Goal: Task Accomplishment & Management: Use online tool/utility

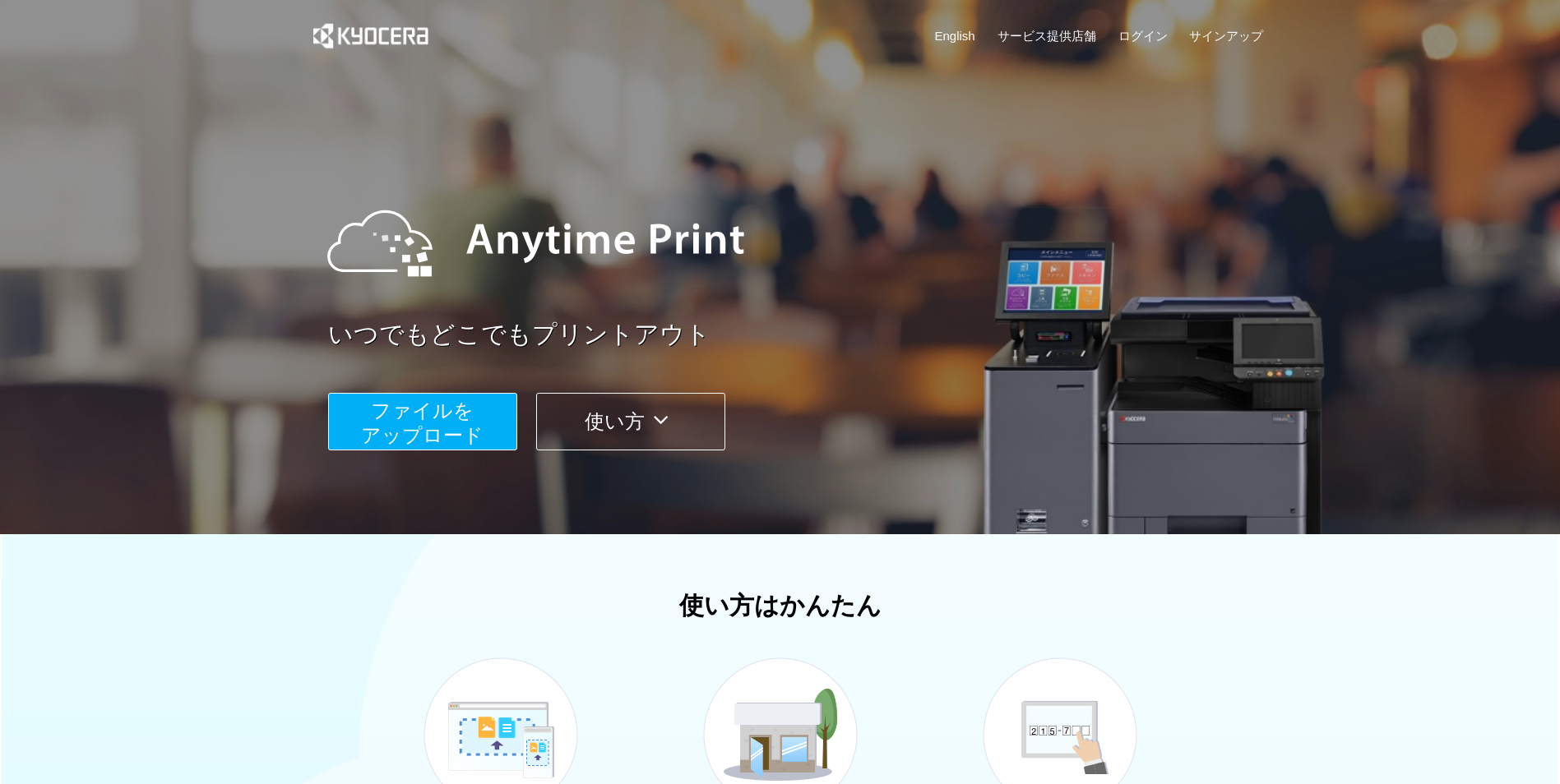
click at [429, 445] on span "ファイルを ​​アップロード" at bounding box center [422, 423] width 122 height 47
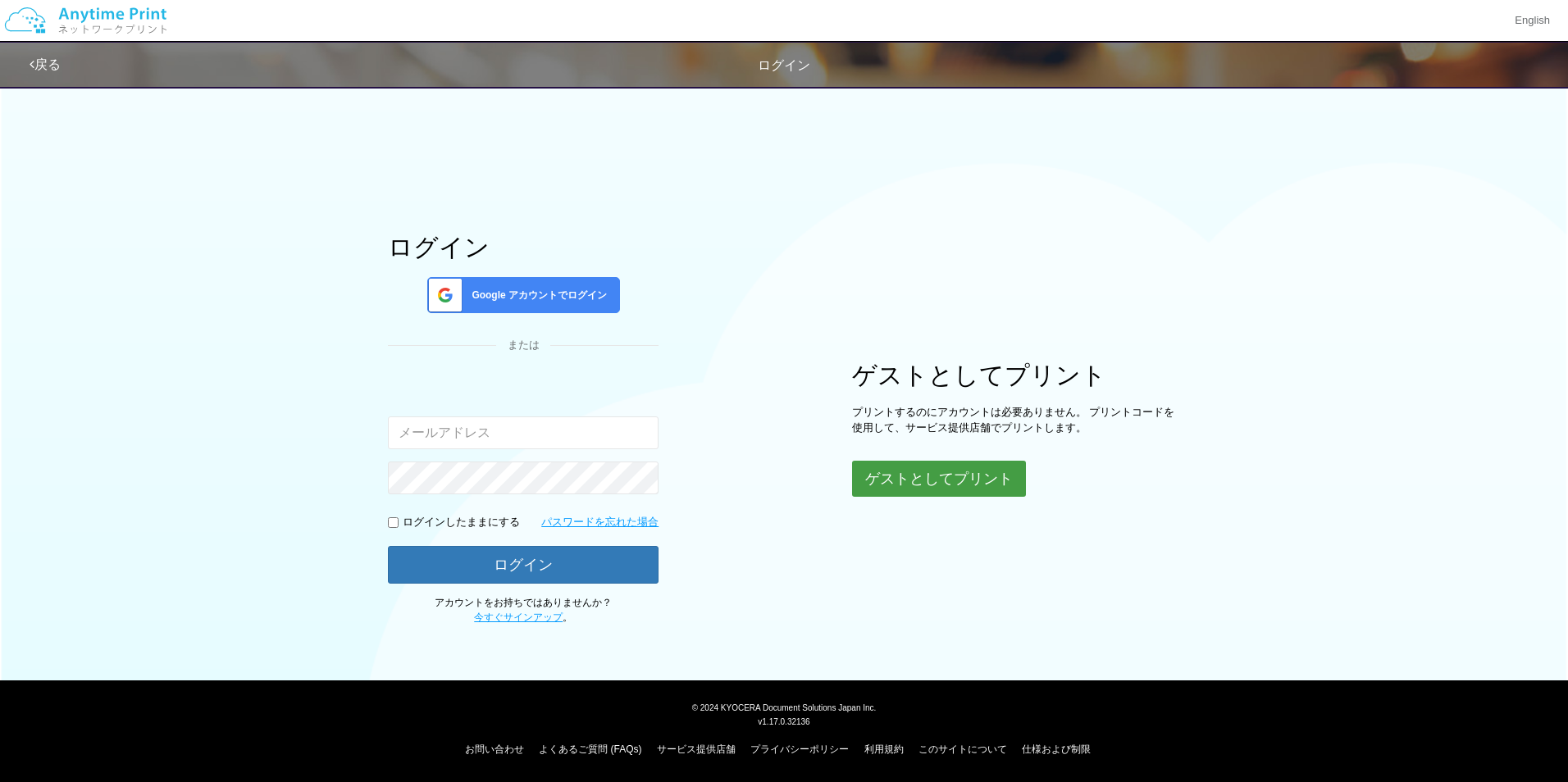
click at [890, 478] on button "ゲストとしてプリント" at bounding box center [939, 478] width 174 height 36
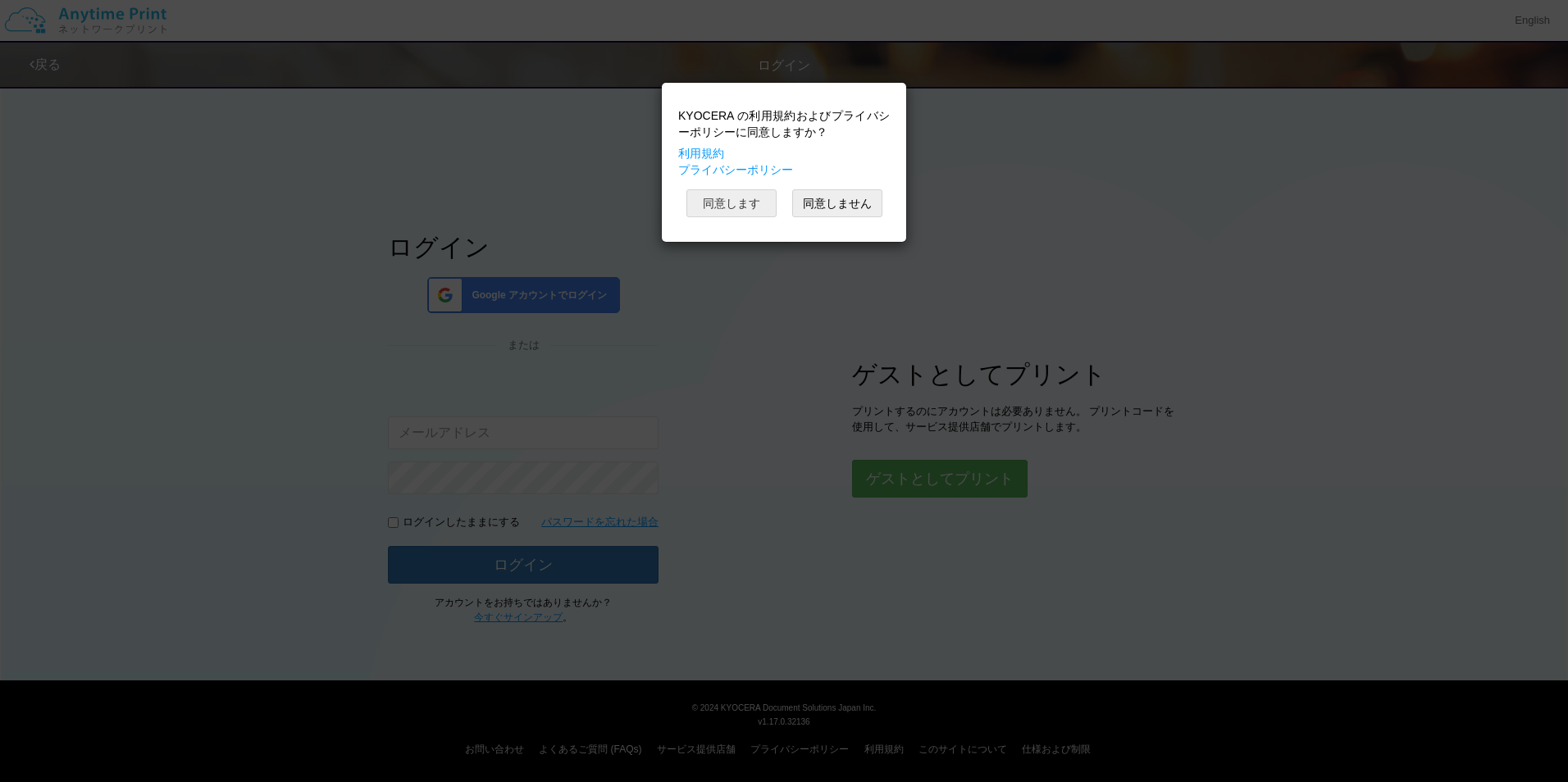
click at [729, 192] on button "同意します" at bounding box center [731, 203] width 91 height 28
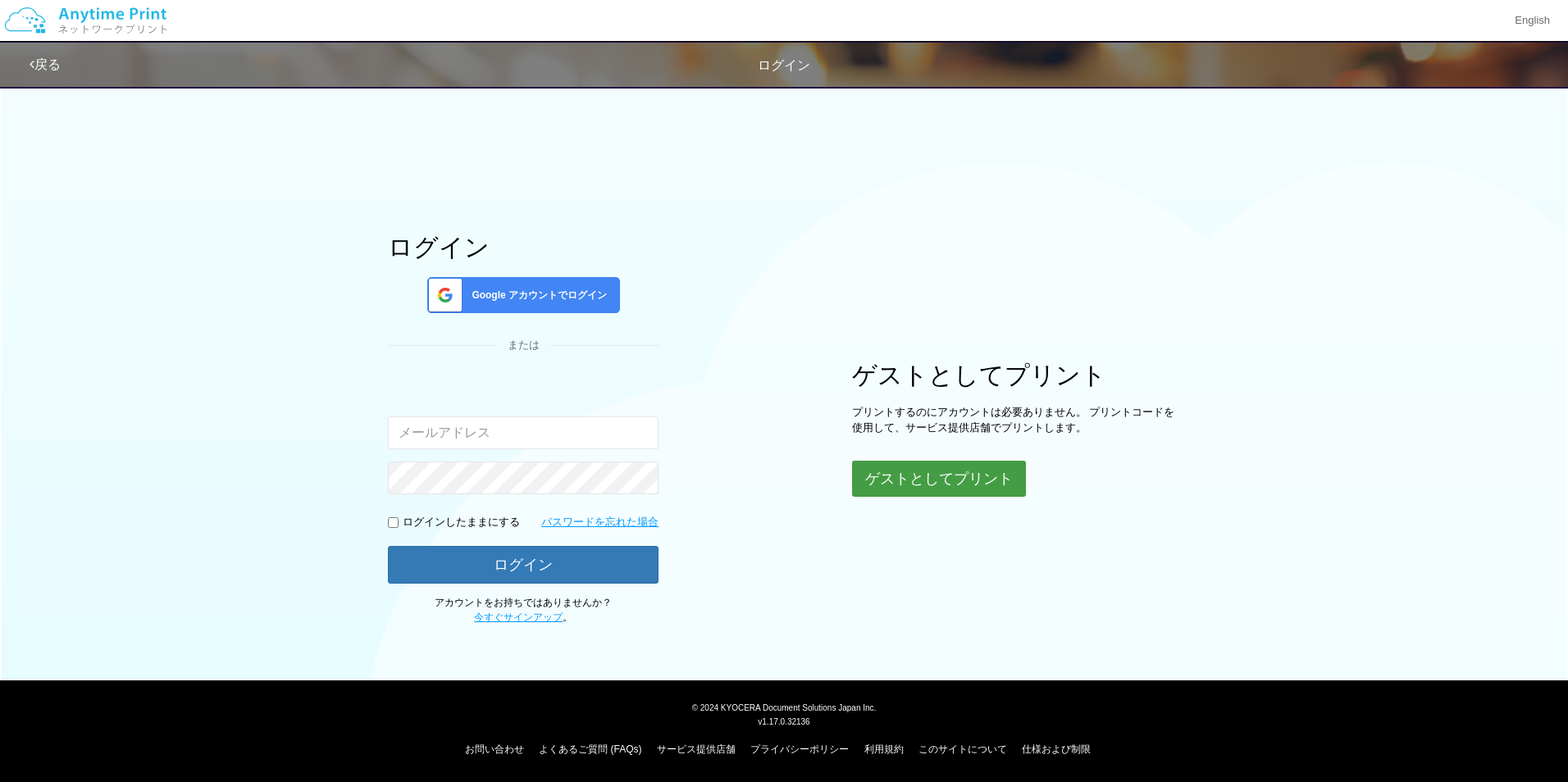
click at [925, 483] on button "ゲストとしてプリント" at bounding box center [939, 478] width 174 height 36
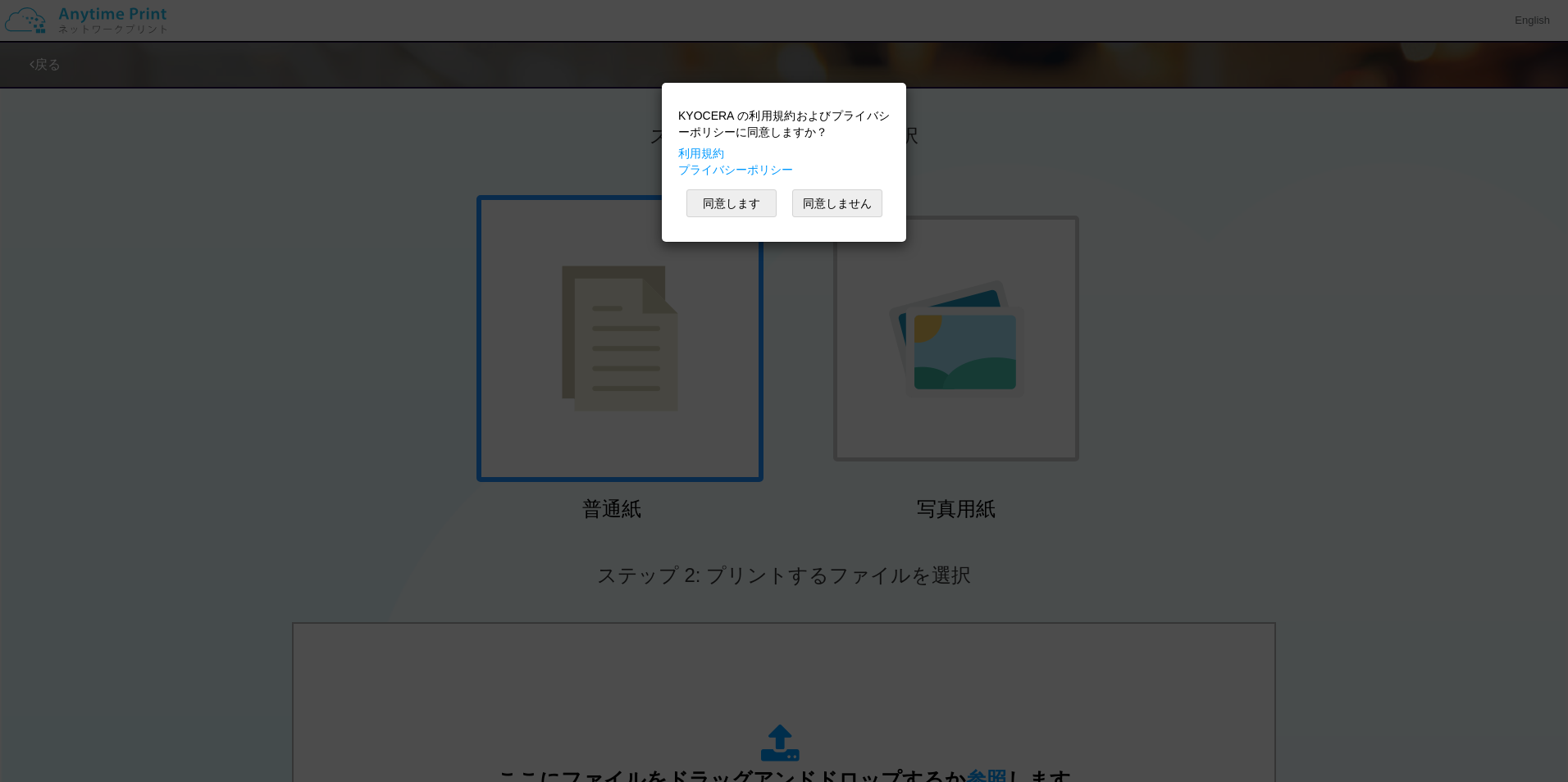
click at [1096, 319] on div "KYOCERA の利用規約およびプライバシーポリシーに同意しますか？ 利用規約 プライバシーポリシー 同意します 同意しません" at bounding box center [784, 391] width 1568 height 782
click at [746, 199] on button "同意します" at bounding box center [731, 203] width 91 height 28
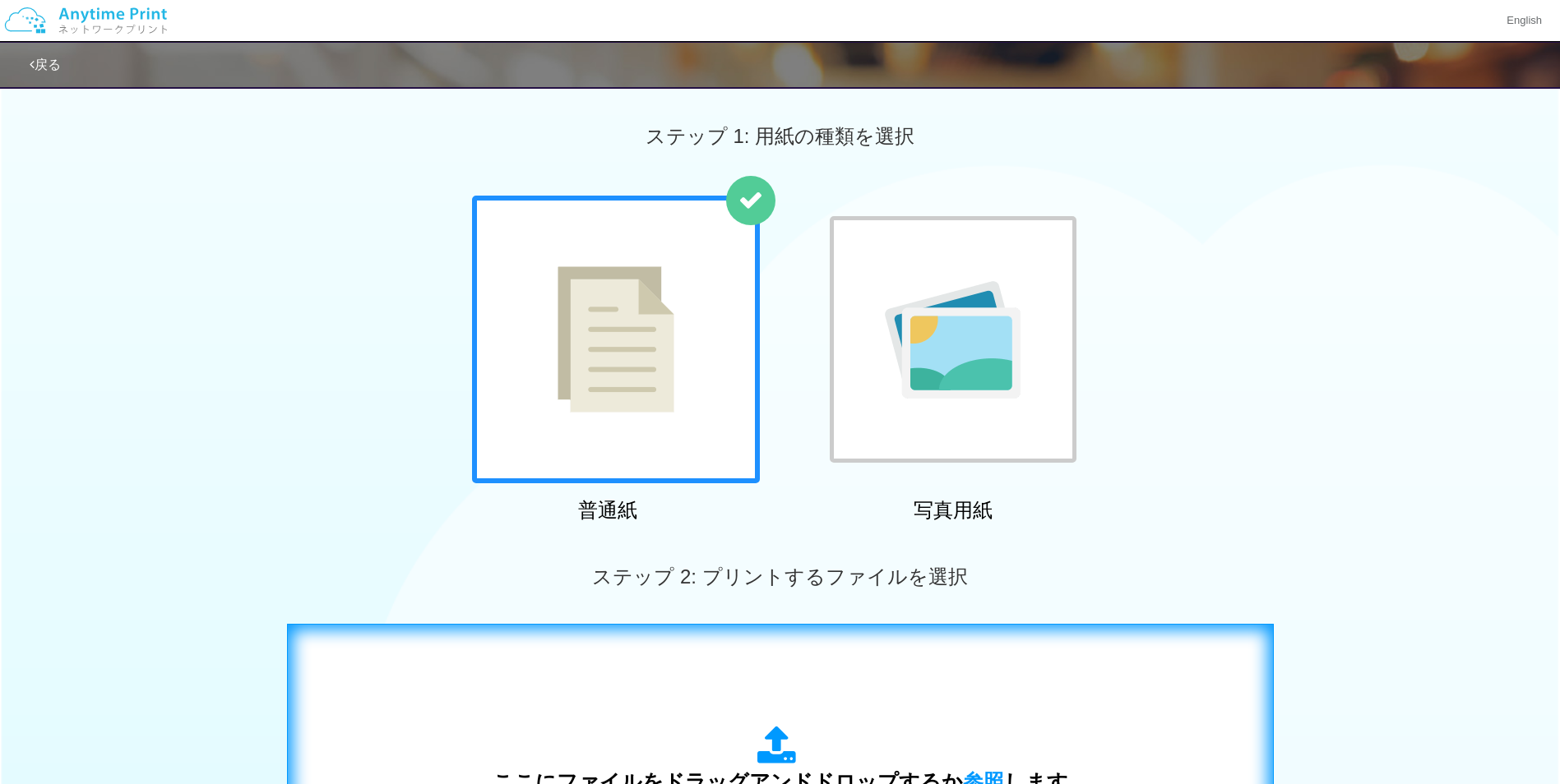
click at [767, 711] on div "ここにファイルをドラッグアンドドロップするか 参照 します アップロード: 1 個の JPG ファイル、または 1 個の PDF ファイル (上限 50 ペー…" at bounding box center [780, 790] width 952 height 297
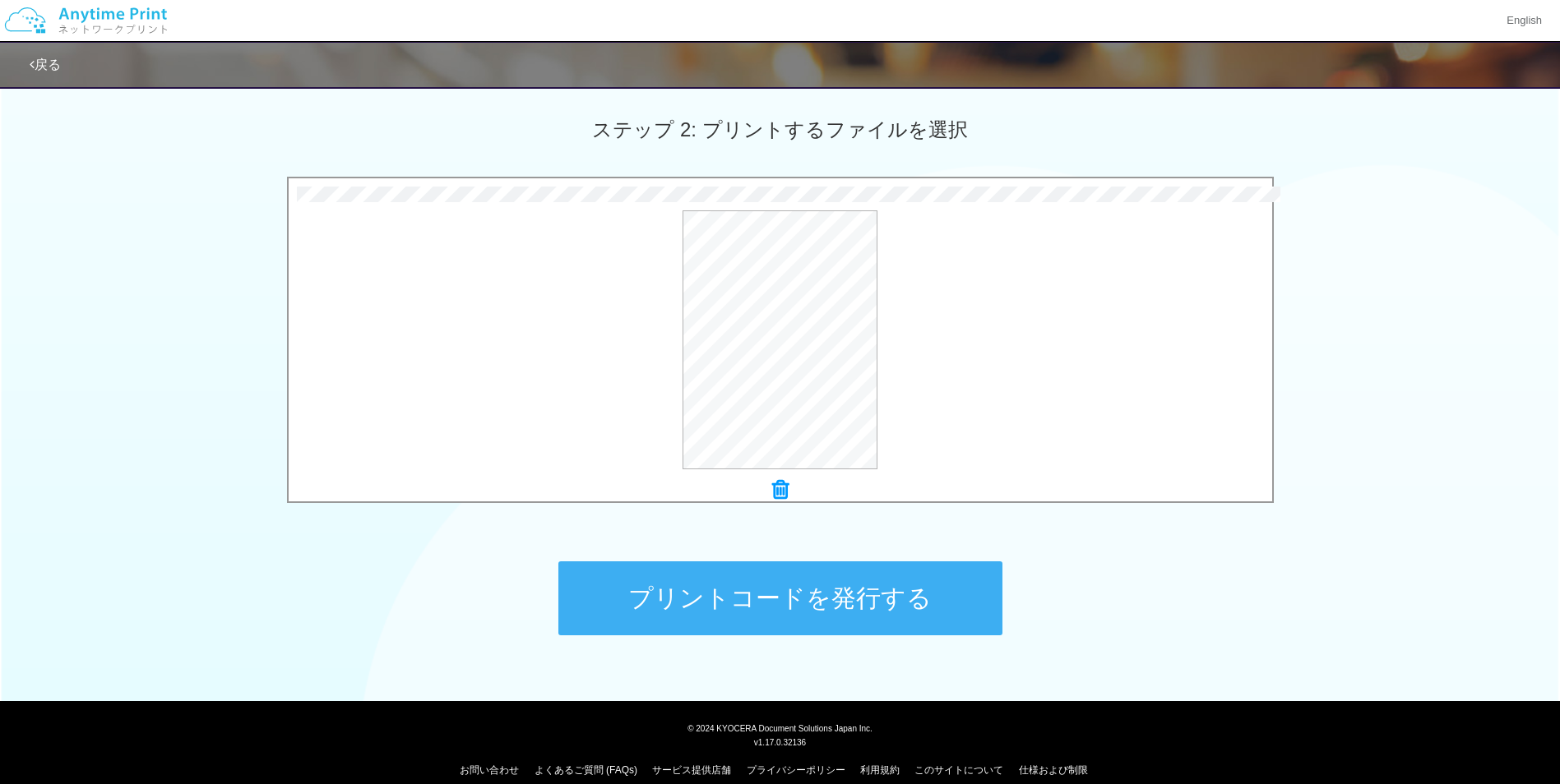
scroll to position [461, 0]
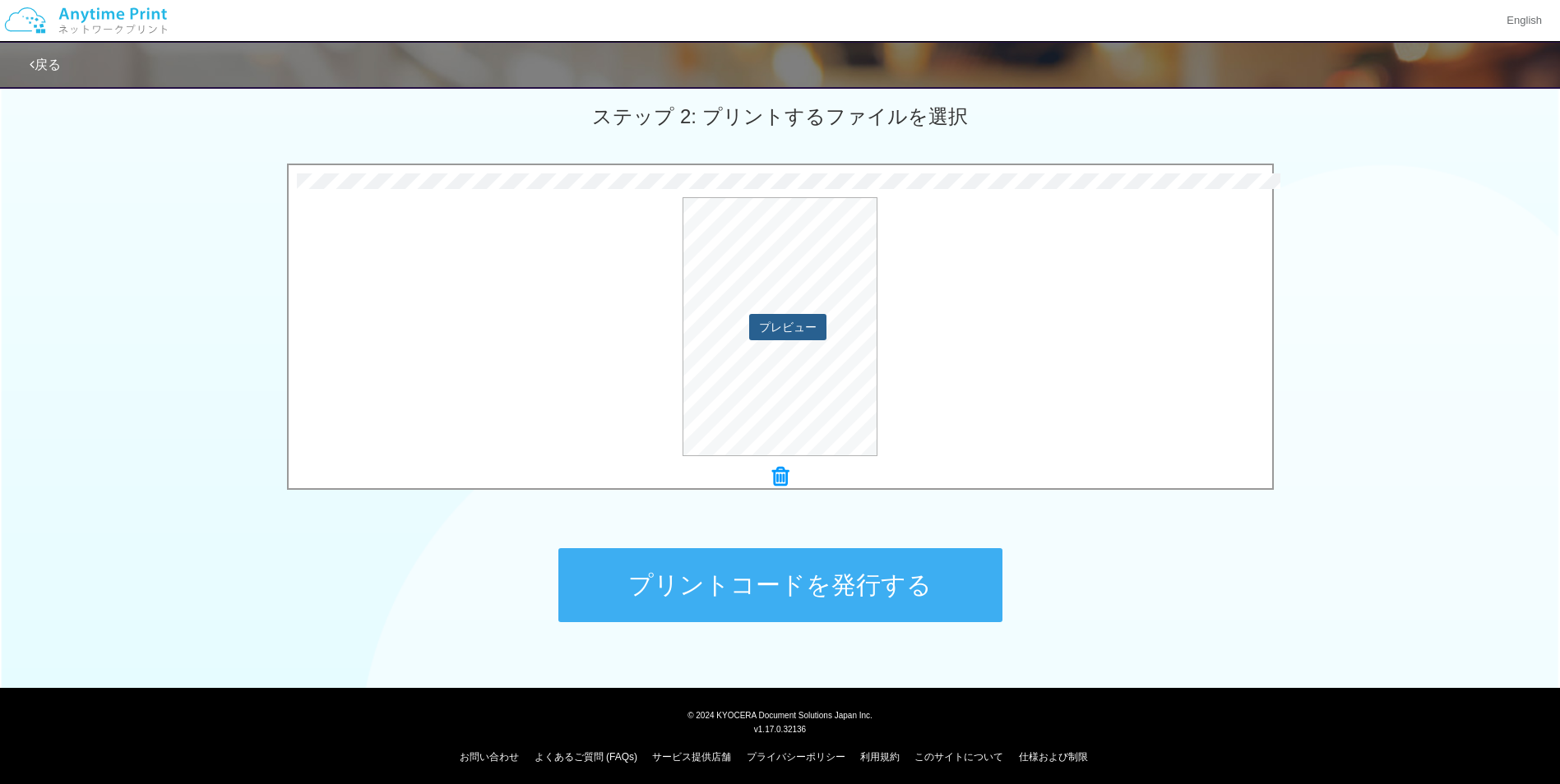
click at [796, 325] on button "プレビュー" at bounding box center [787, 327] width 77 height 26
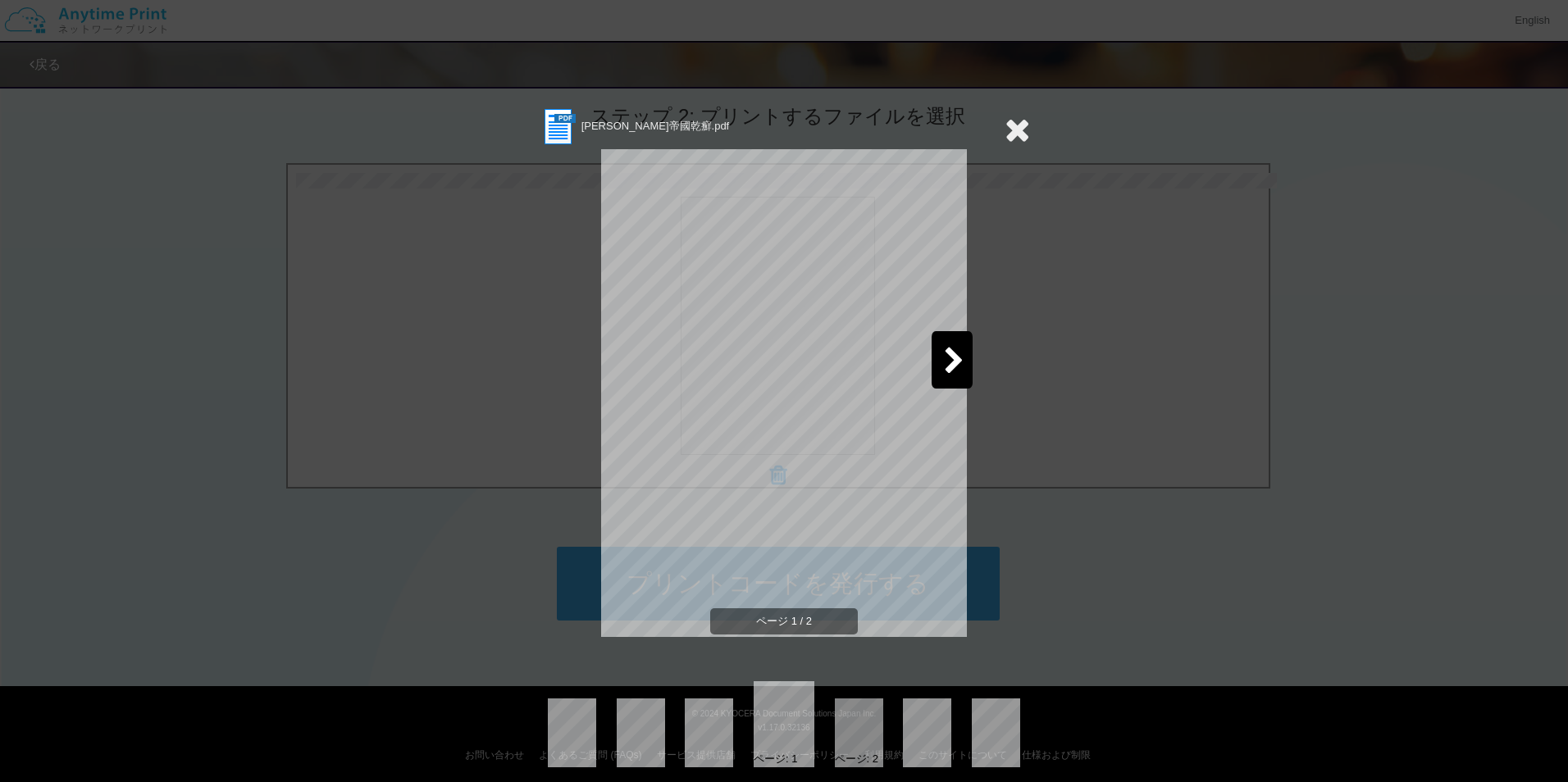
click at [1011, 122] on icon at bounding box center [1016, 128] width 25 height 32
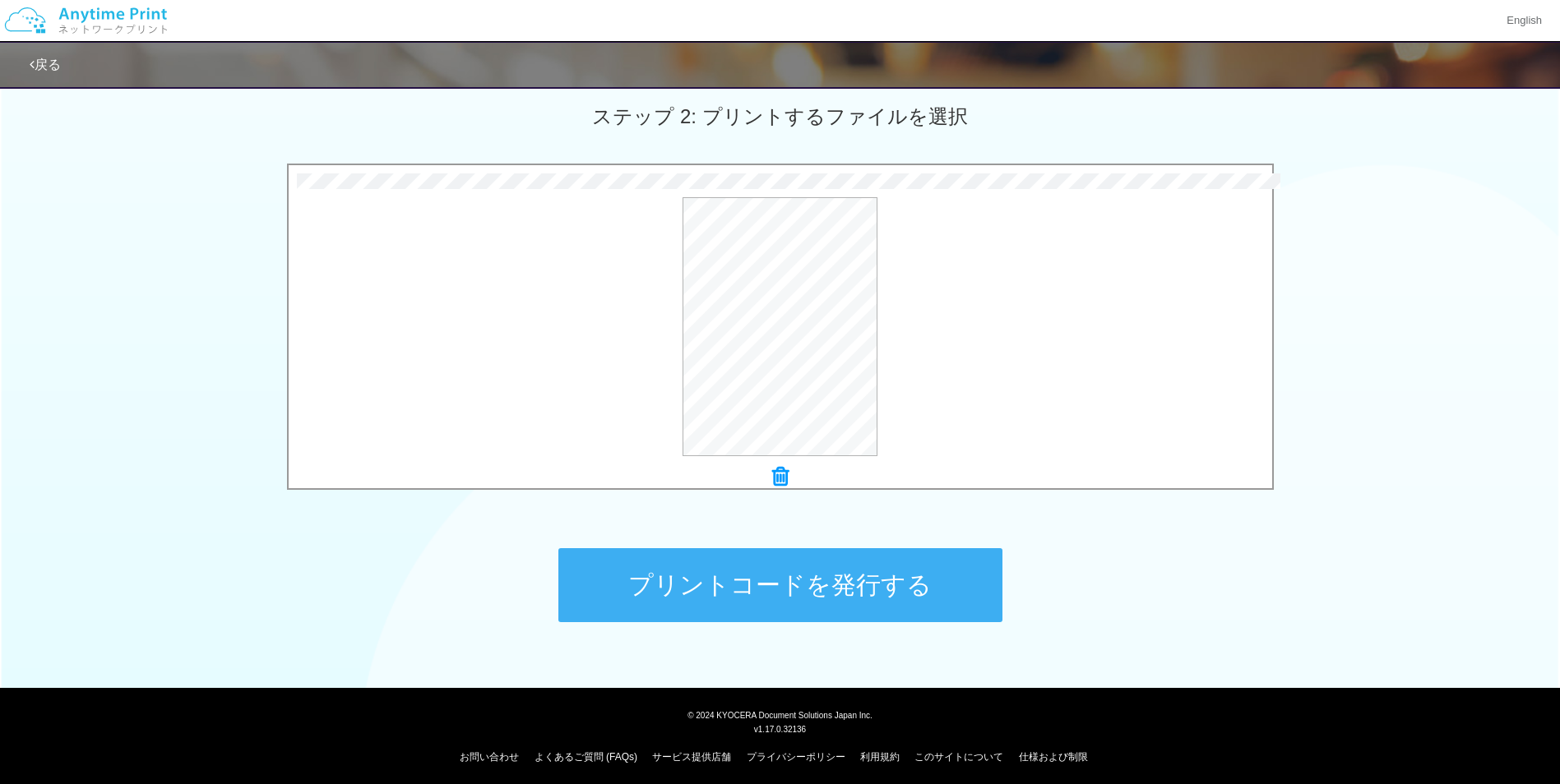
click at [841, 585] on button "プリントコードを発行する" at bounding box center [780, 586] width 444 height 74
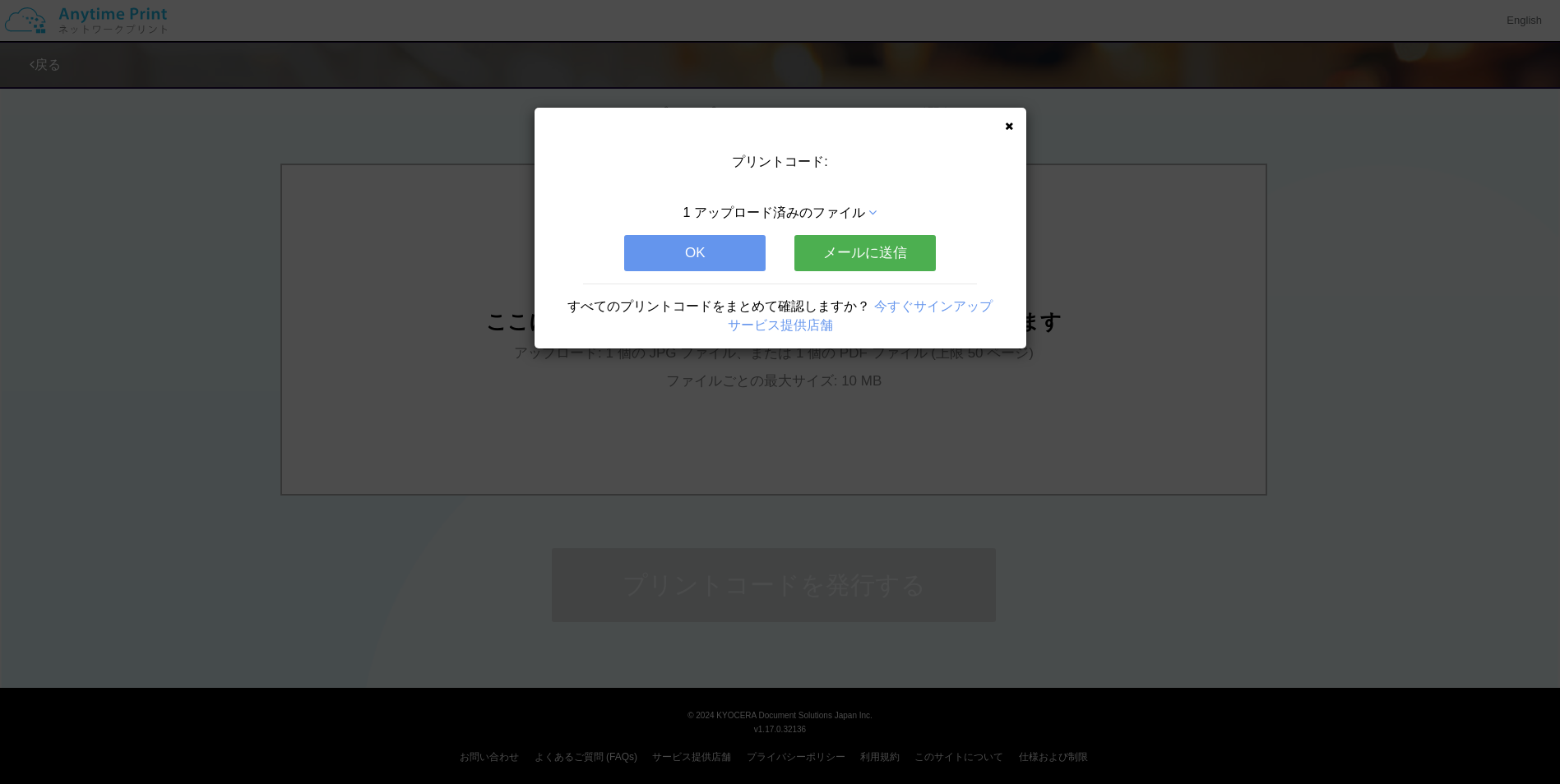
scroll to position [0, 0]
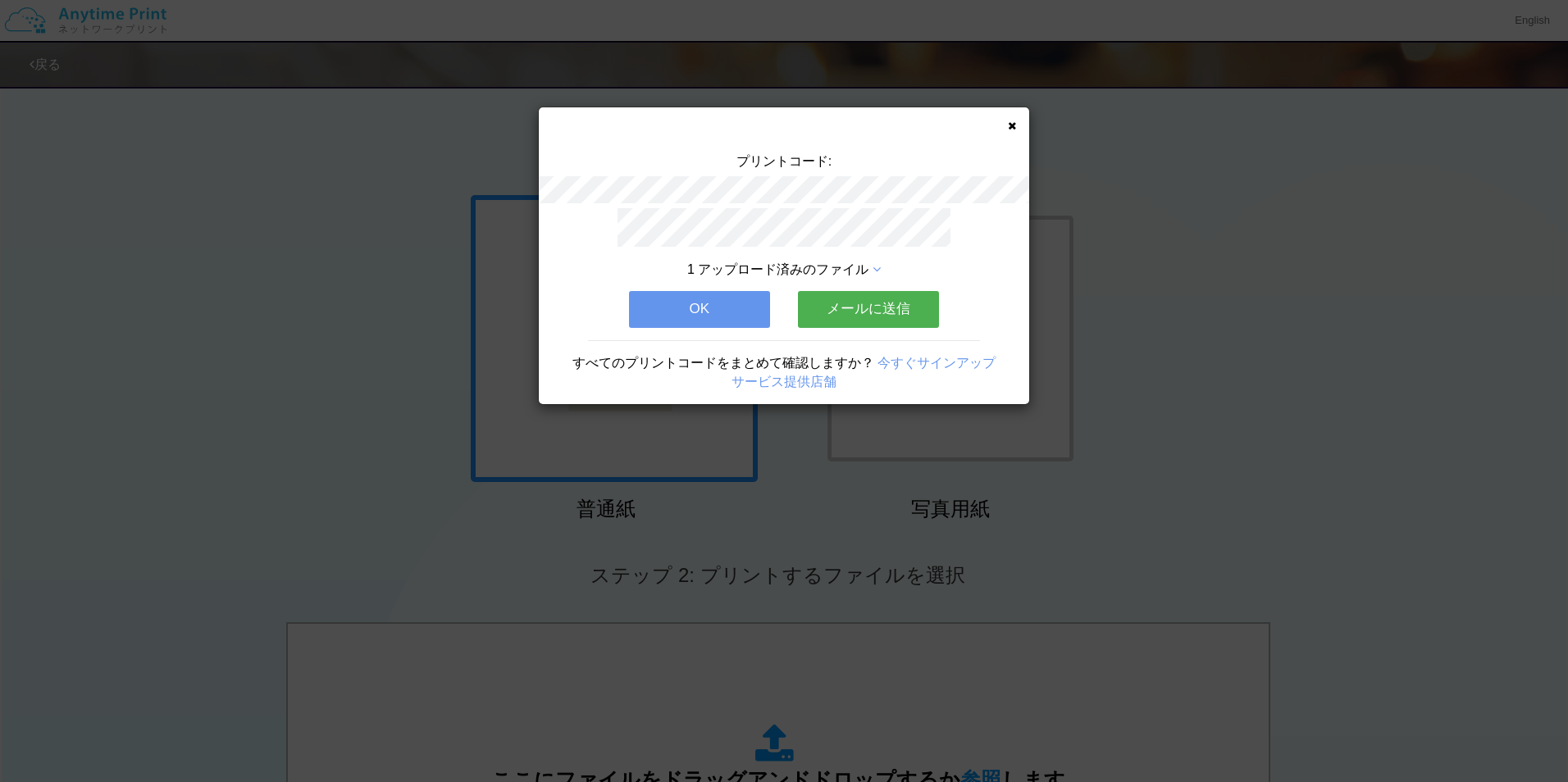
click at [719, 291] on button "OK" at bounding box center [699, 309] width 141 height 36
